Goal: Task Accomplishment & Management: Use online tool/utility

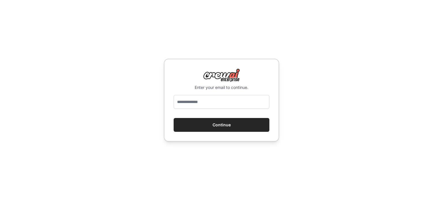
type input "**********"
click at [207, 124] on button "Continue" at bounding box center [221, 125] width 96 height 14
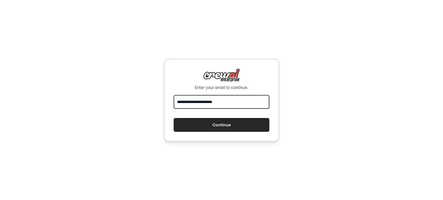
click at [202, 102] on input "**********" at bounding box center [221, 102] width 96 height 14
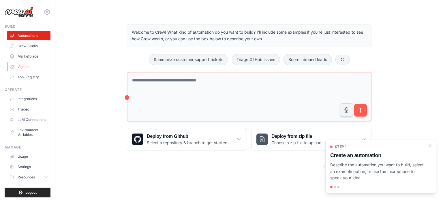
click at [24, 67] on link "Agents" at bounding box center [29, 66] width 44 height 9
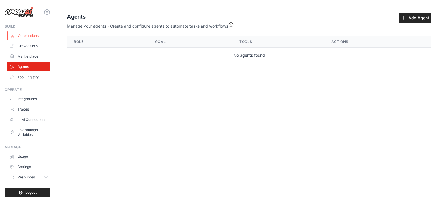
click at [30, 37] on link "Automations" at bounding box center [29, 35] width 44 height 9
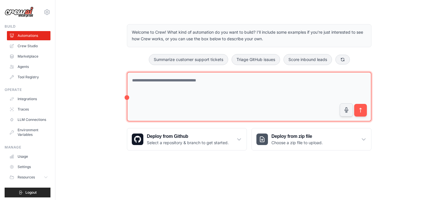
click at [225, 82] on textarea at bounding box center [249, 97] width 244 height 50
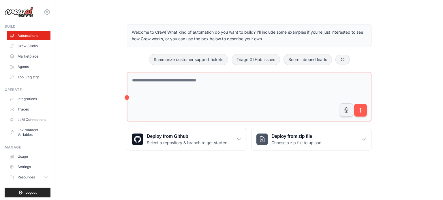
drag, startPoint x: 284, startPoint y: 3, endPoint x: 244, endPoint y: 3, distance: 39.8
click at [244, 3] on main "Welcome to Crew! What kind of automation do you want to build? I'll include som…" at bounding box center [248, 83] width 387 height 166
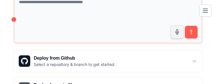
scroll to position [122, 0]
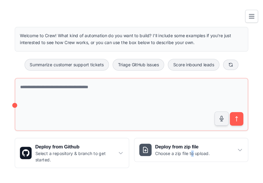
scroll to position [0, 0]
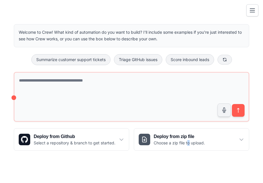
drag, startPoint x: 258, startPoint y: 15, endPoint x: 249, endPoint y: 14, distance: 9.8
click at [258, 15] on button "Toggle navigation" at bounding box center [253, 10] width 12 height 12
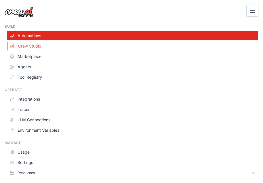
click at [34, 49] on link "Crew Studio" at bounding box center [133, 45] width 252 height 9
